Goal: Find specific page/section: Find specific page/section

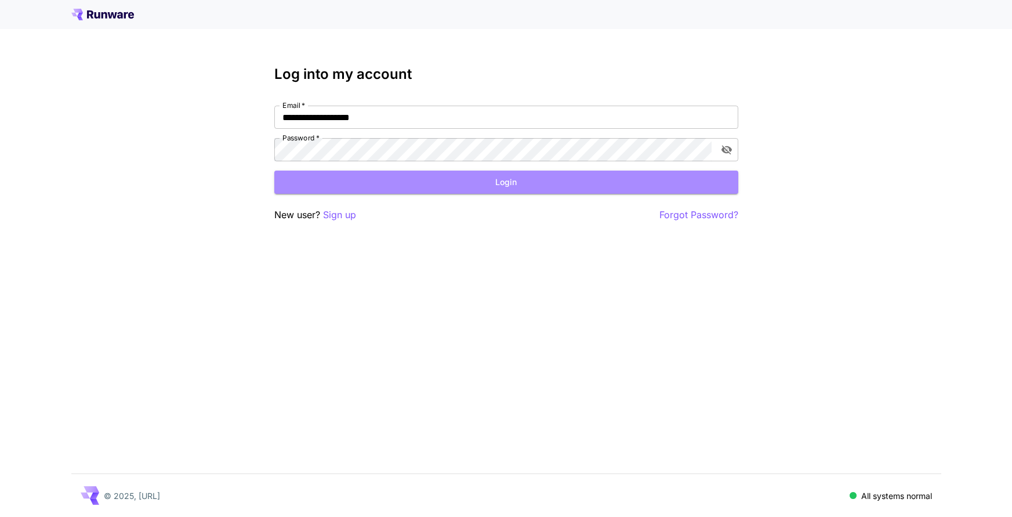
click at [329, 187] on button "Login" at bounding box center [506, 182] width 464 height 24
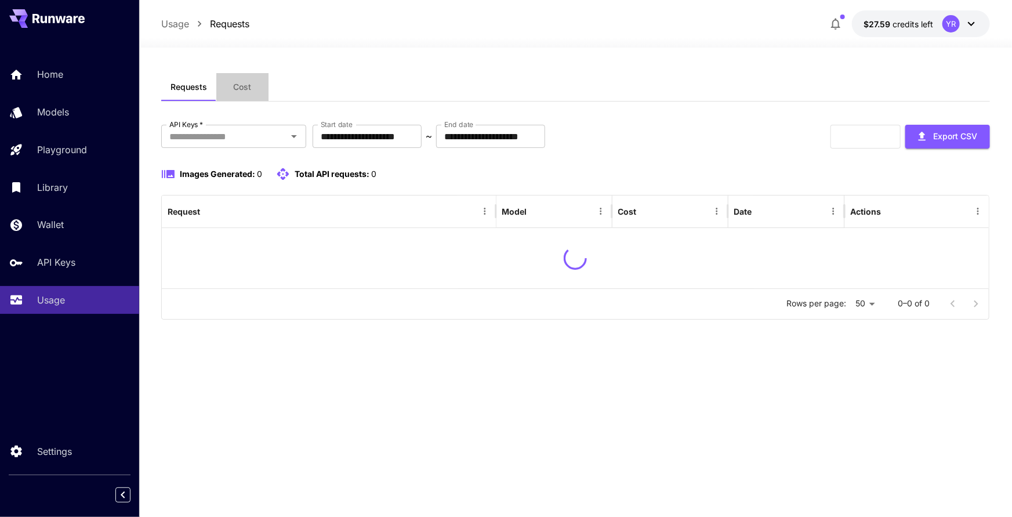
click at [252, 94] on button "Cost" at bounding box center [242, 87] width 52 height 28
